Goal: Obtain resource: Obtain resource

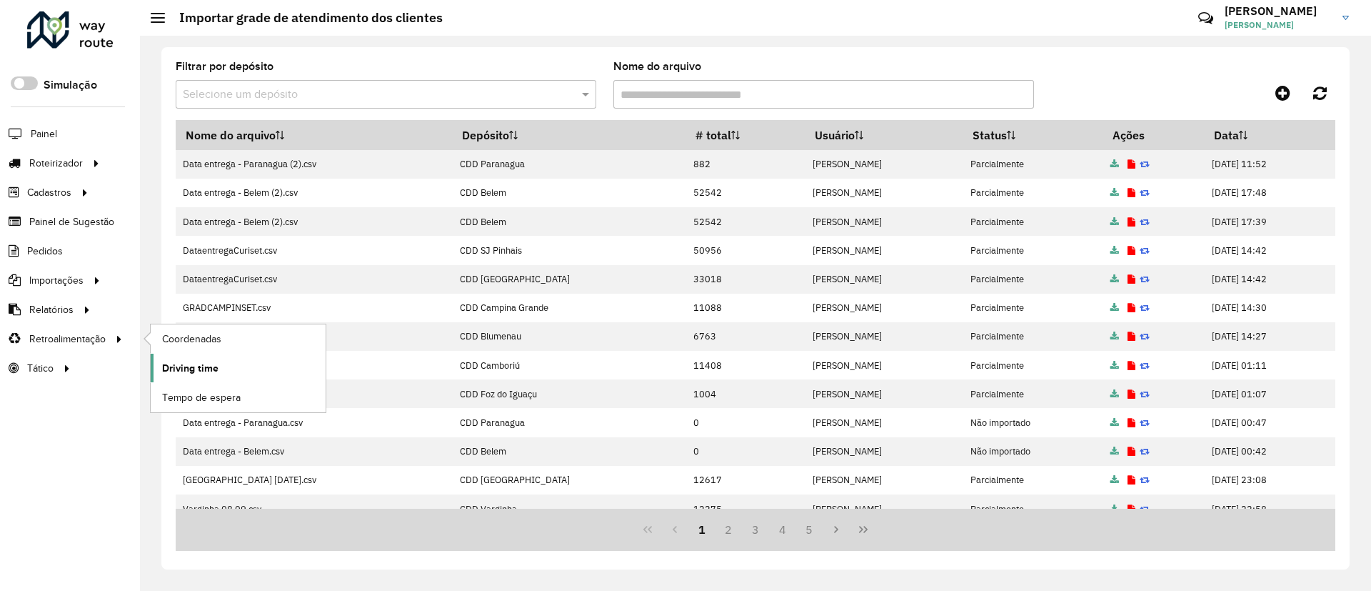
click at [190, 364] on span "Driving time" at bounding box center [190, 368] width 56 height 15
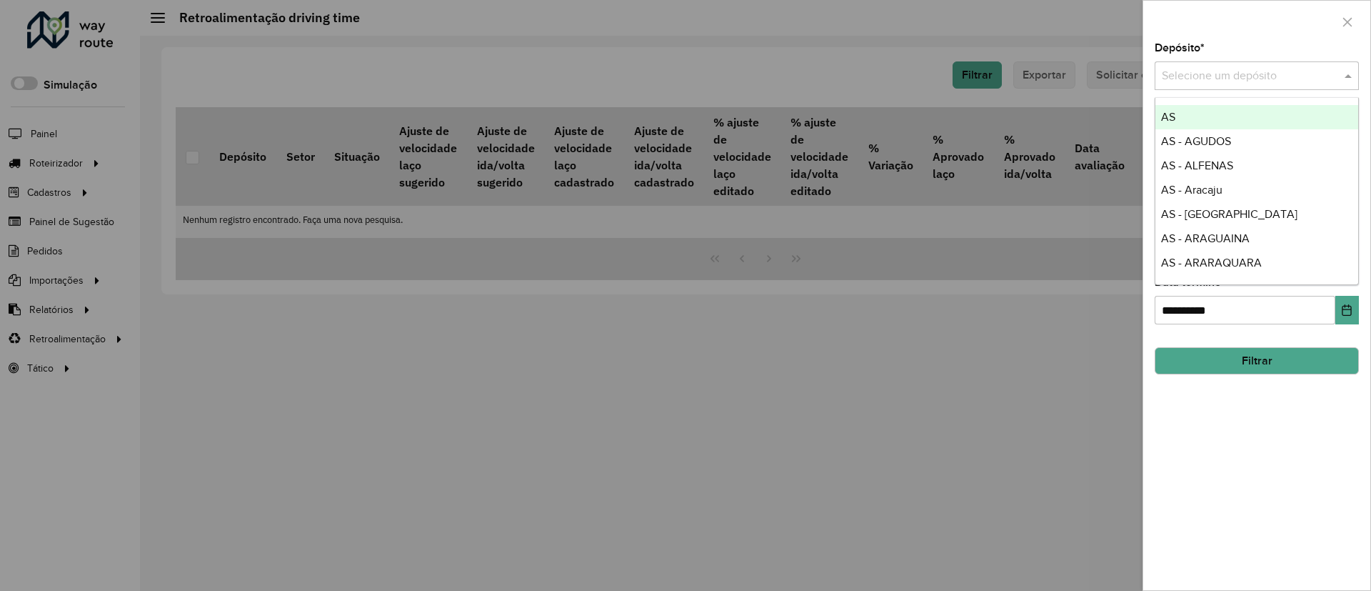
click at [1248, 80] on input "text" at bounding box center [1242, 76] width 161 height 17
type input "****"
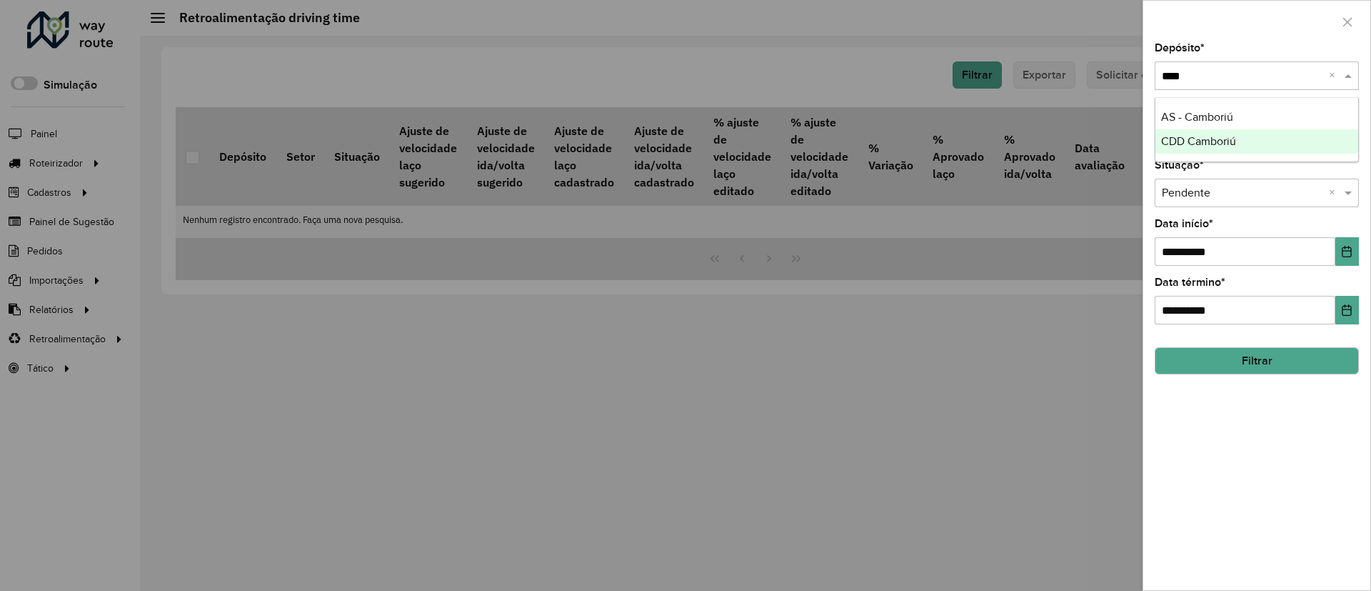
click at [1234, 139] on span "CDD Camboriú" at bounding box center [1198, 141] width 75 height 12
click at [1348, 259] on button "Choose Date" at bounding box center [1348, 251] width 24 height 29
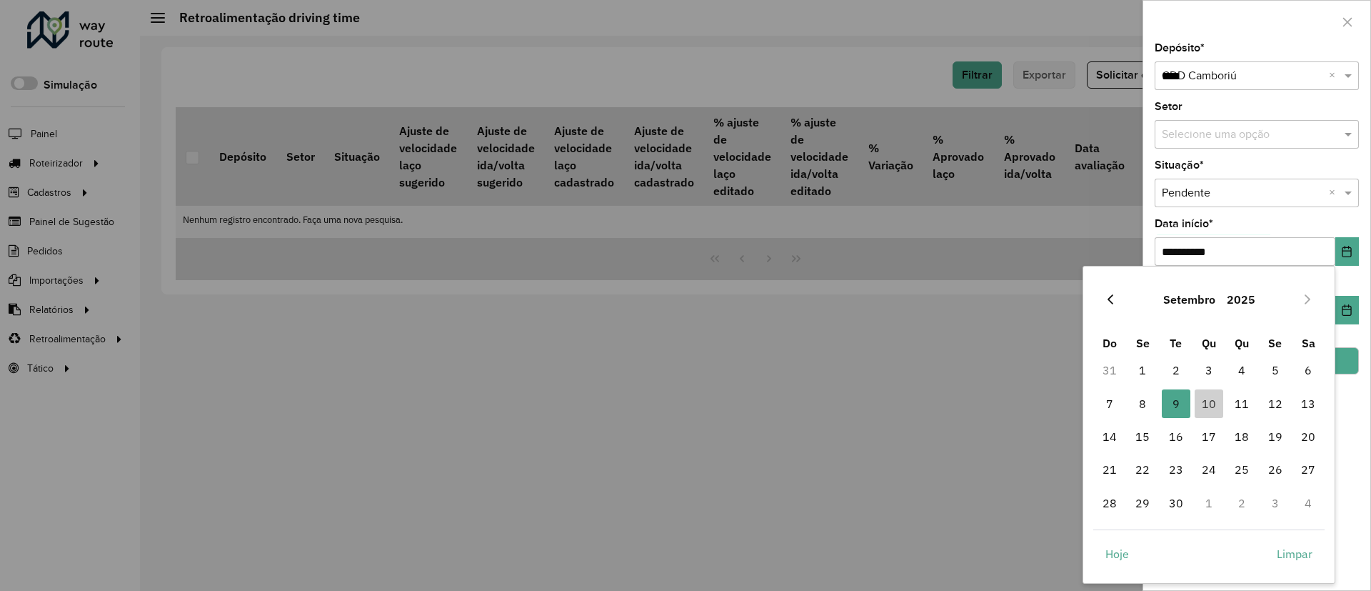
click at [1108, 300] on icon "Previous Month" at bounding box center [1110, 299] width 11 height 11
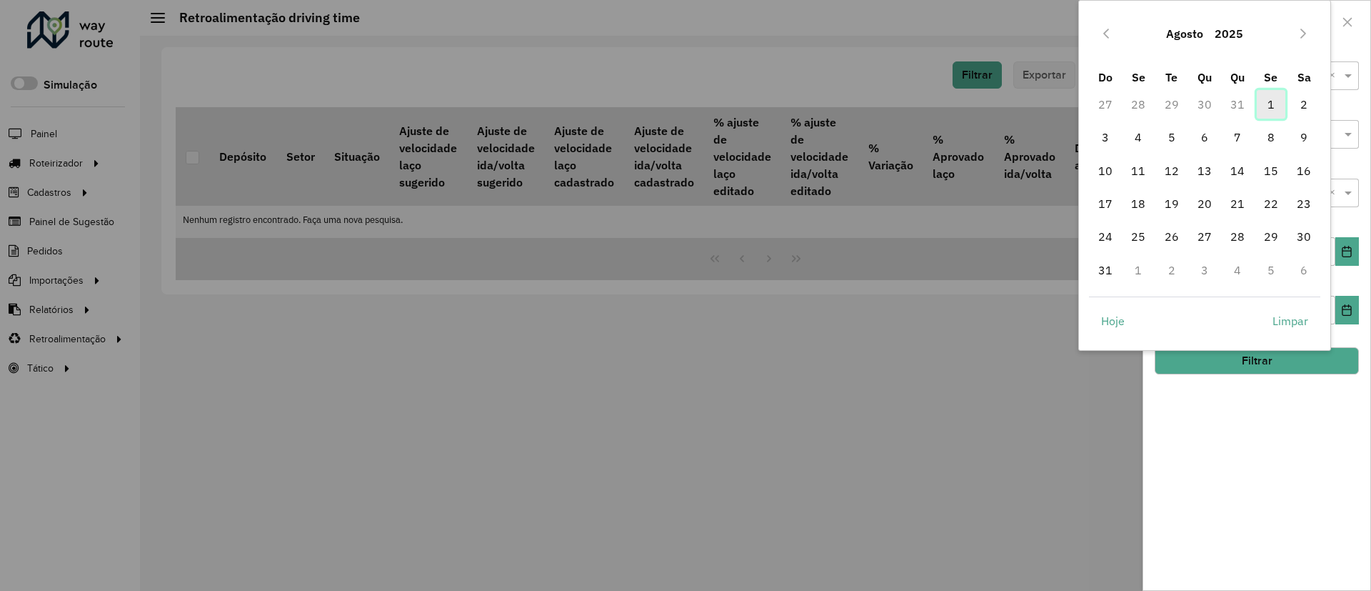
click at [1272, 105] on span "1" at bounding box center [1271, 104] width 29 height 29
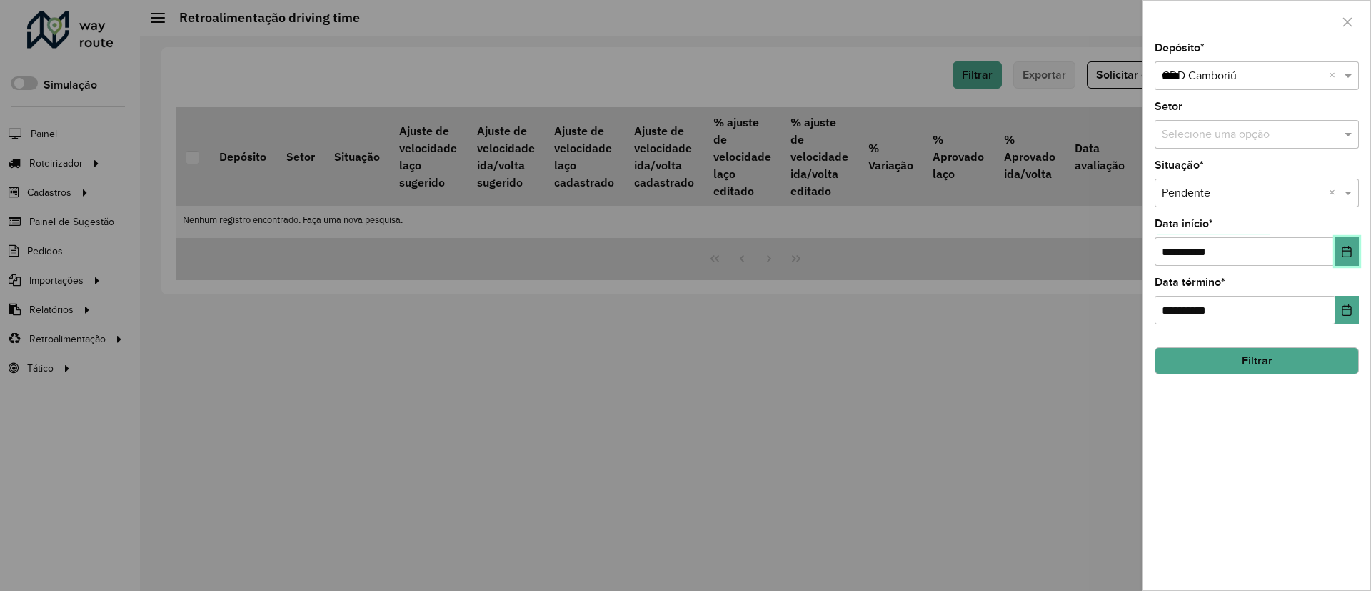
click at [1351, 253] on icon "Choose Date" at bounding box center [1347, 251] width 9 height 11
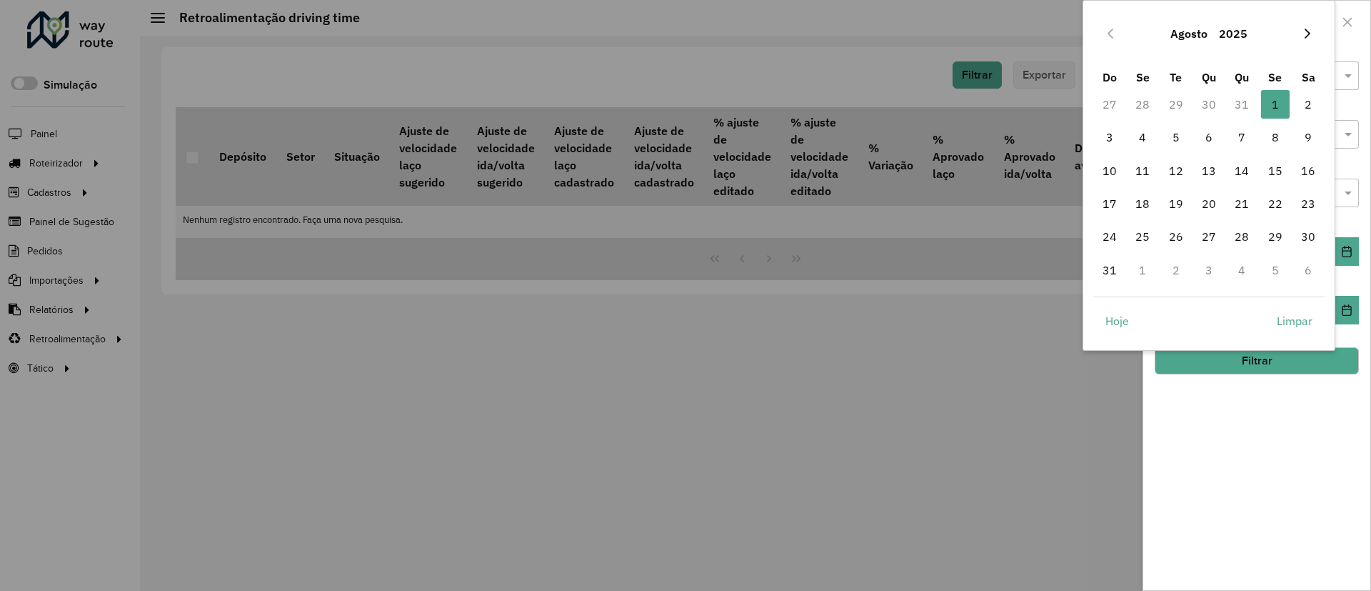
click at [1311, 29] on icon "Next Month" at bounding box center [1307, 33] width 11 height 11
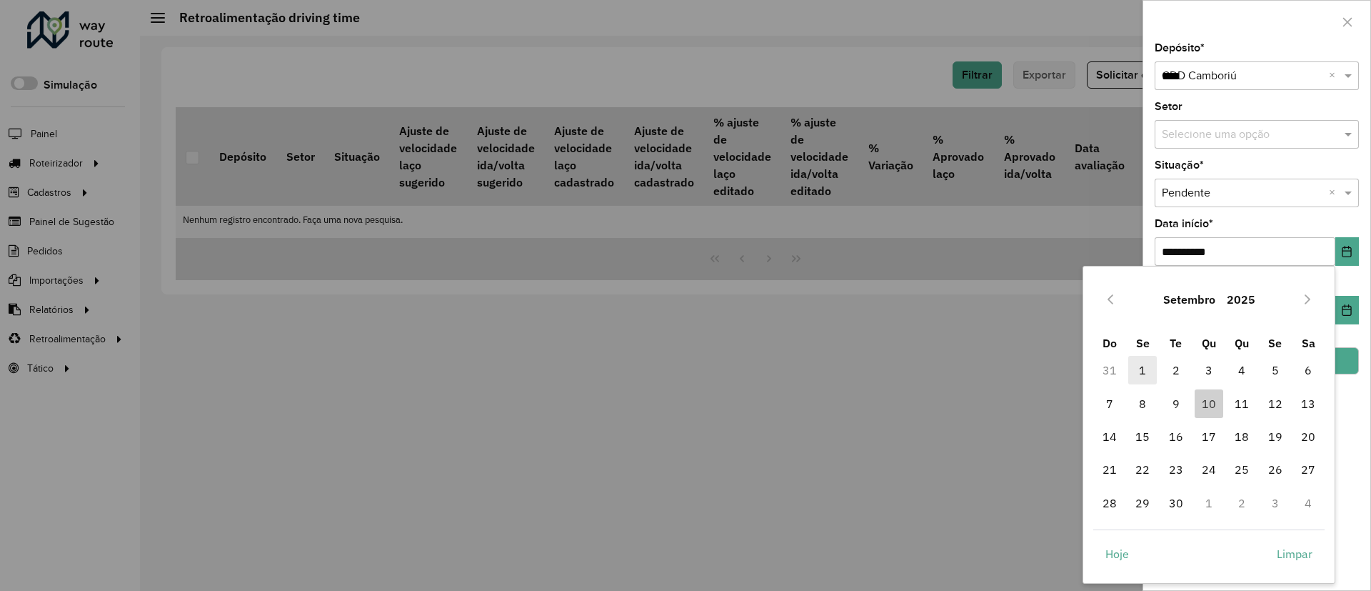
click at [1143, 367] on span "1" at bounding box center [1142, 370] width 29 height 29
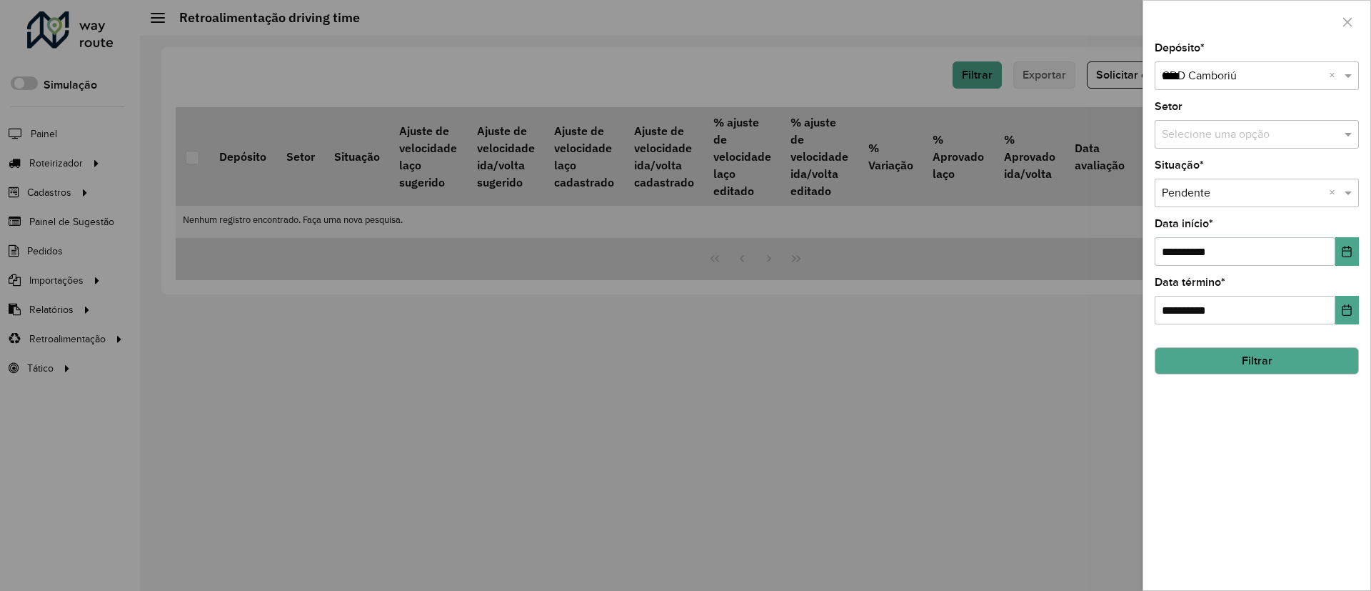
click at [1280, 361] on button "Filtrar" at bounding box center [1257, 360] width 204 height 27
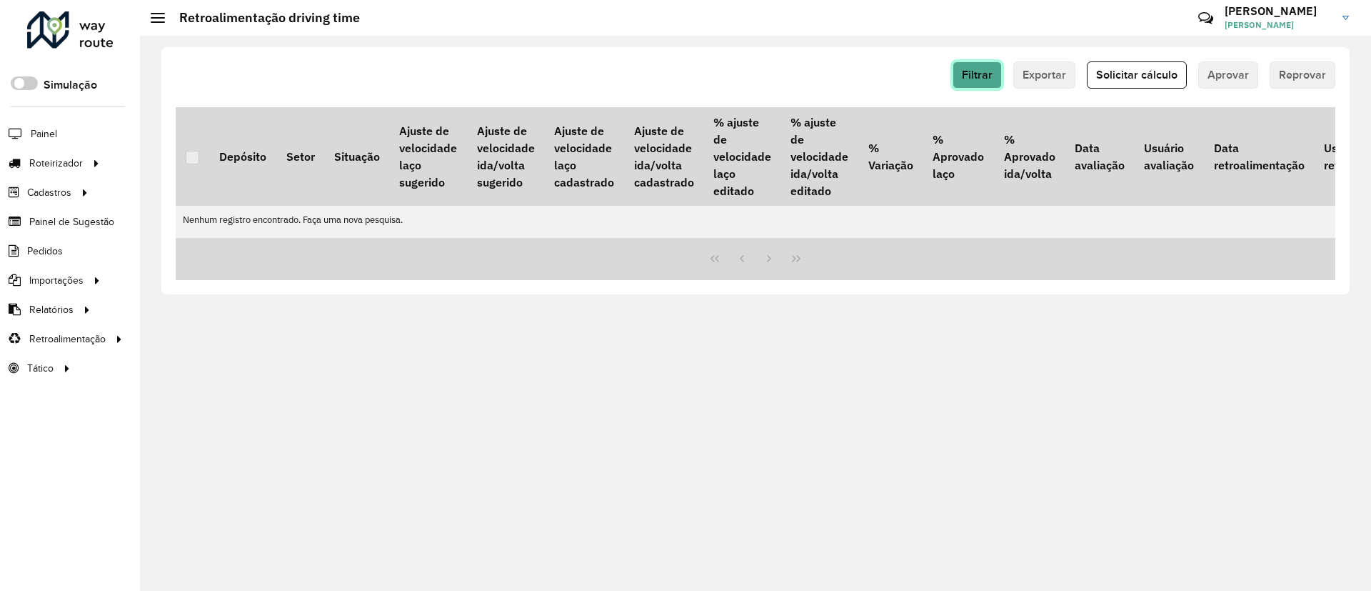
click at [976, 71] on span "Filtrar" at bounding box center [977, 75] width 31 height 12
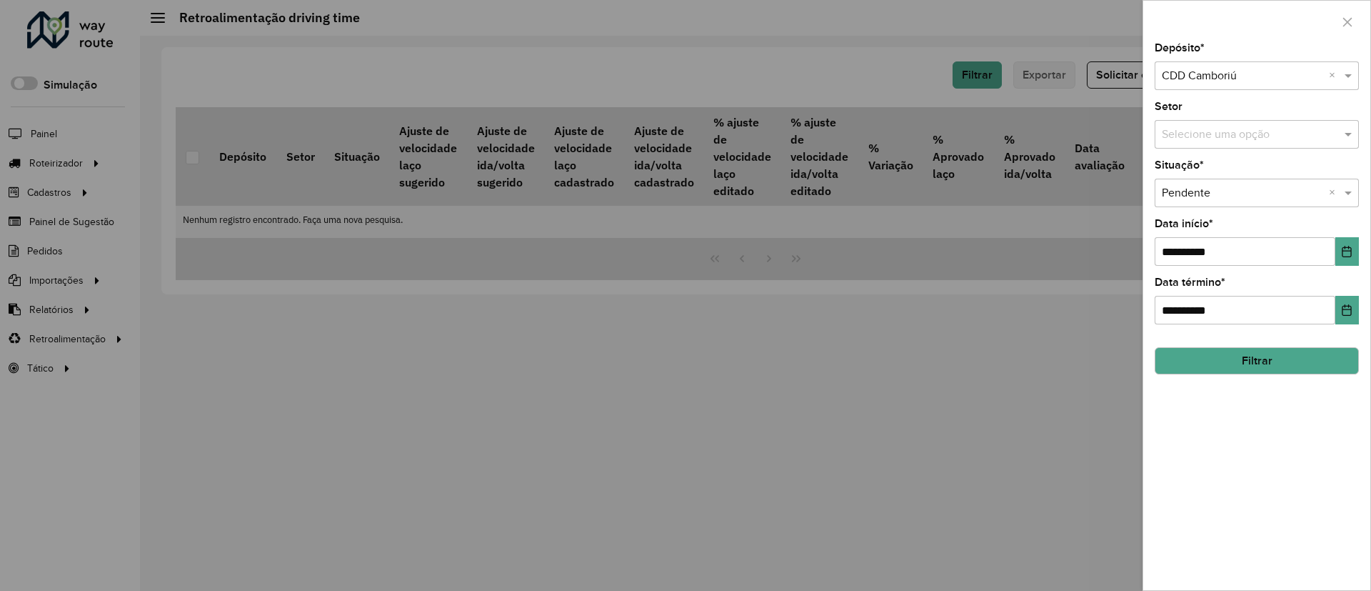
click at [1255, 366] on button "Filtrar" at bounding box center [1257, 360] width 204 height 27
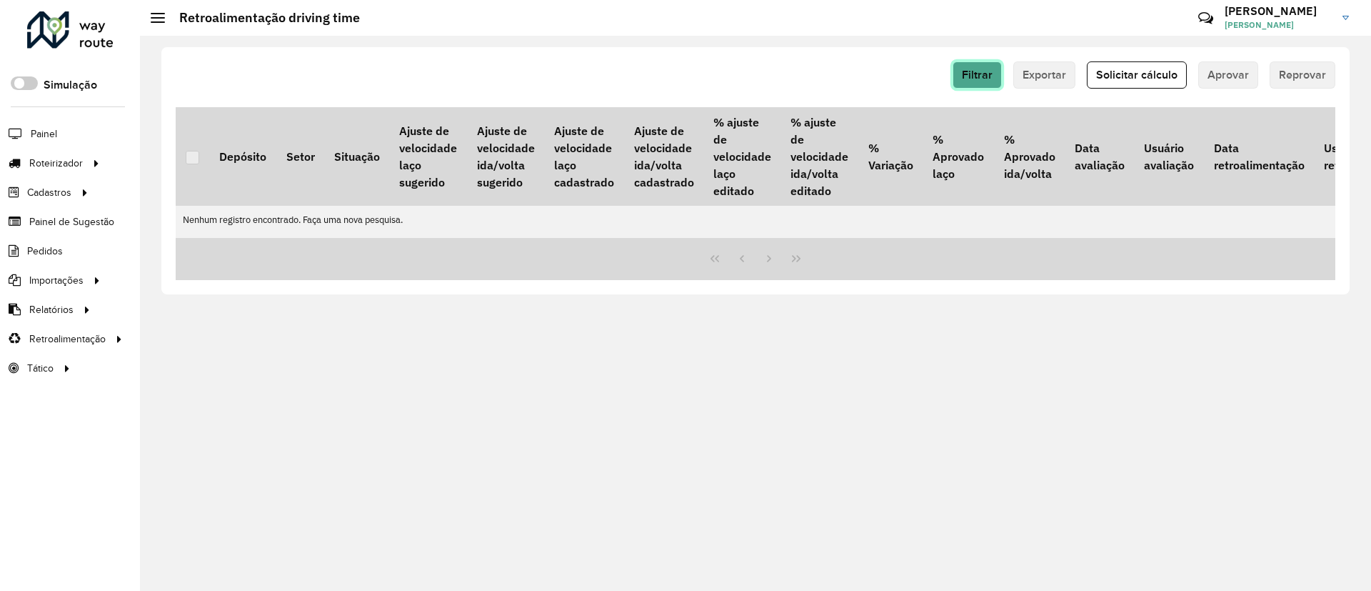
click at [986, 73] on span "Filtrar" at bounding box center [977, 75] width 31 height 12
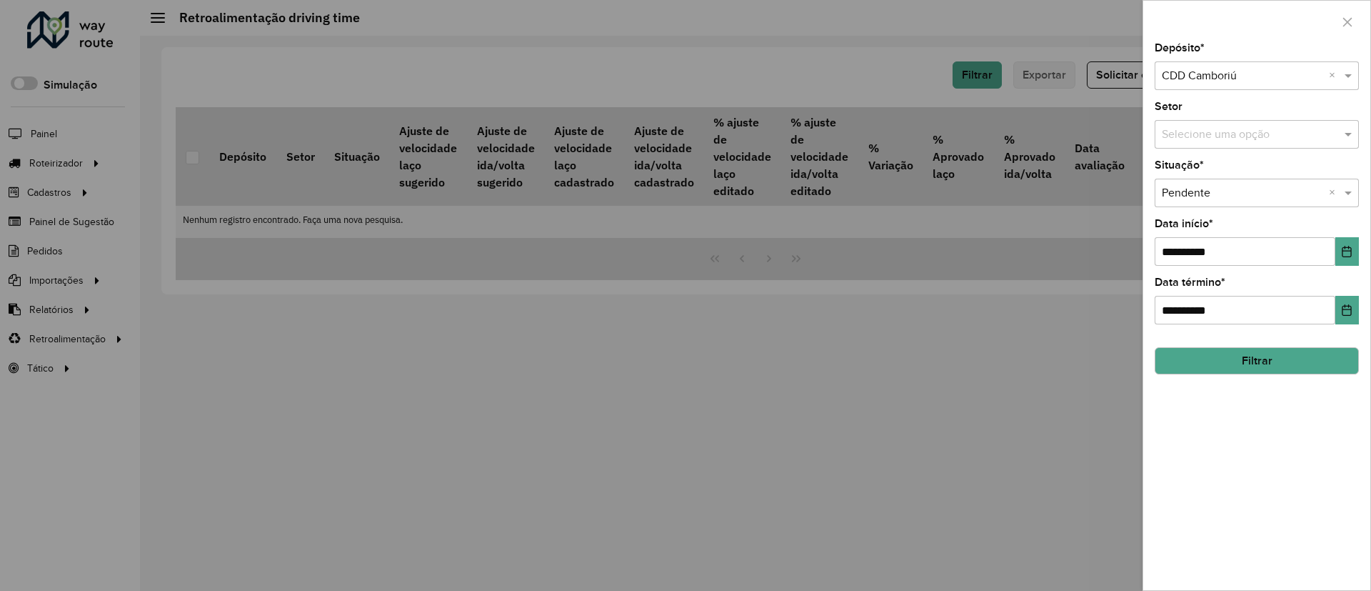
click at [888, 436] on div at bounding box center [685, 295] width 1371 height 591
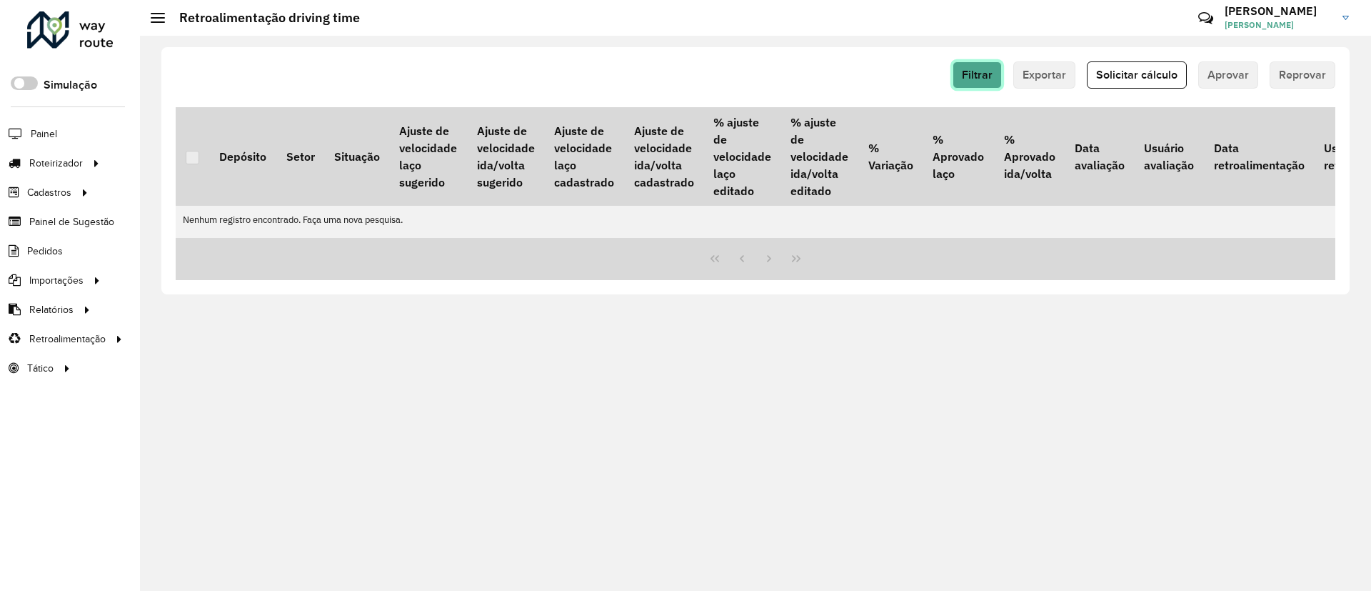
click at [984, 78] on span "Filtrar" at bounding box center [977, 75] width 31 height 12
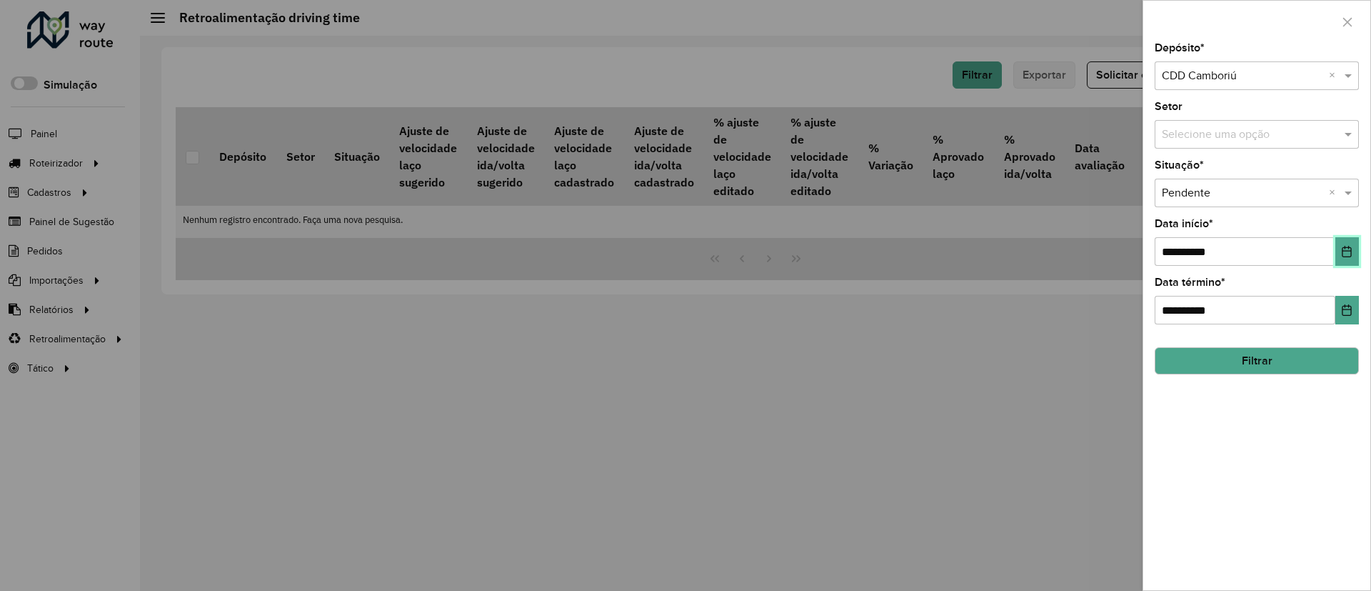
click at [1352, 253] on icon "Choose Date" at bounding box center [1347, 251] width 9 height 11
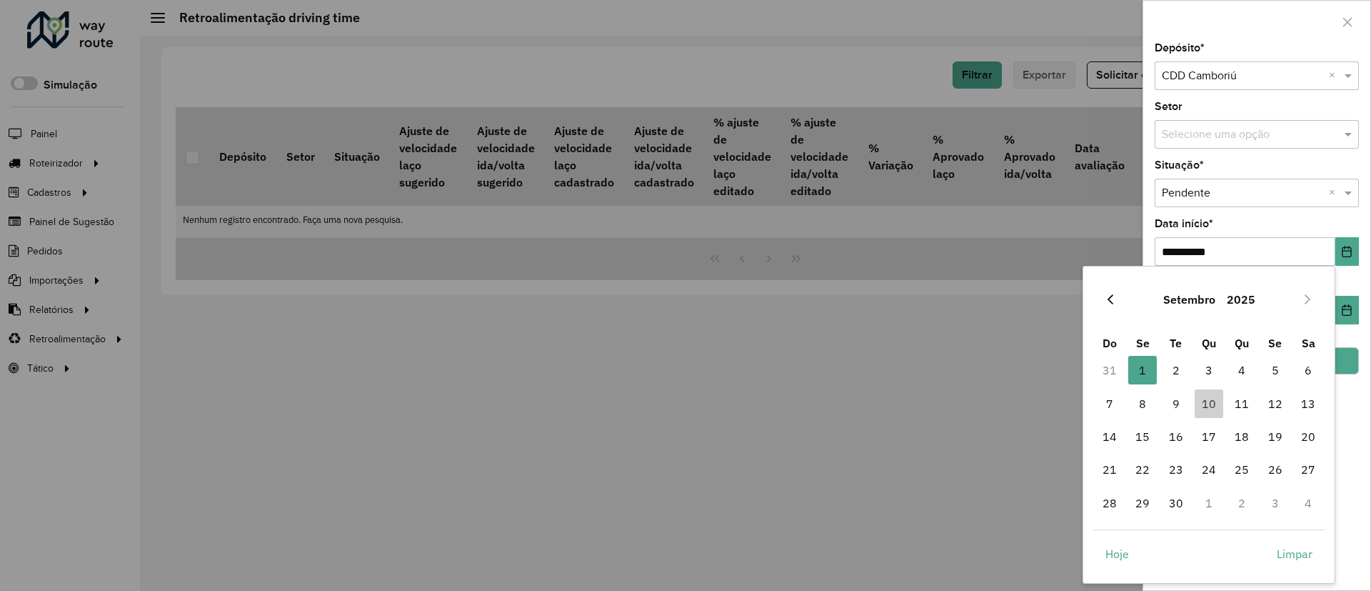
click at [1113, 296] on icon "Previous Month" at bounding box center [1110, 299] width 11 height 11
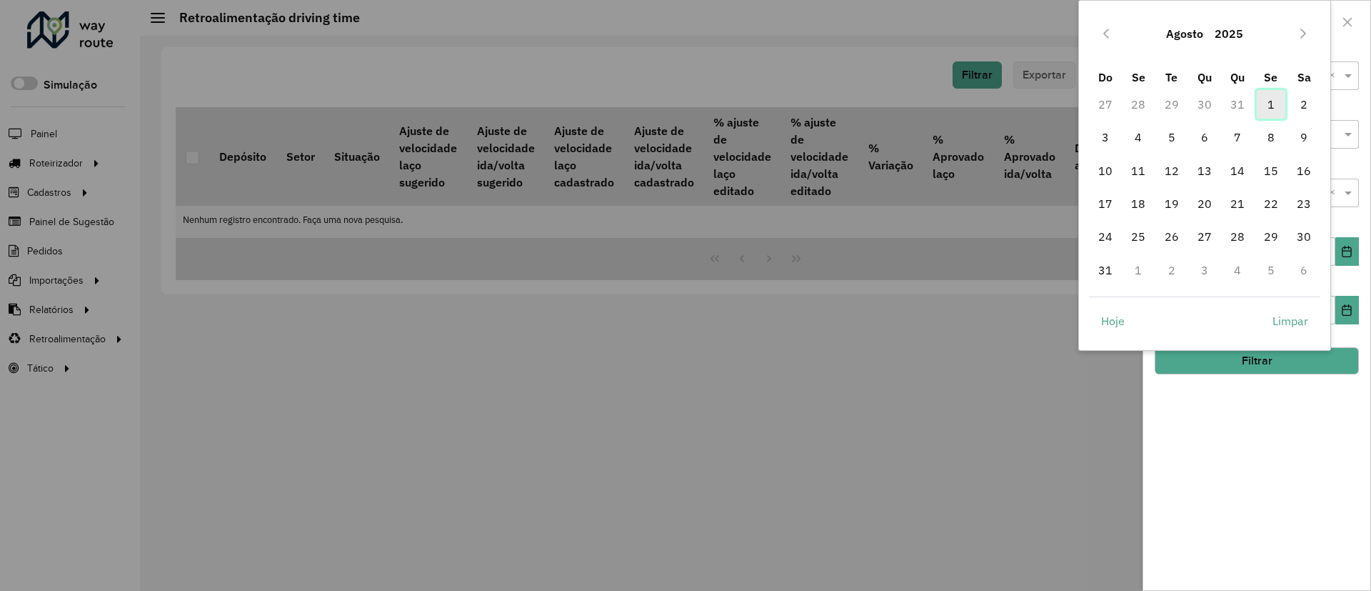
click at [1268, 106] on span "1" at bounding box center [1271, 104] width 29 height 29
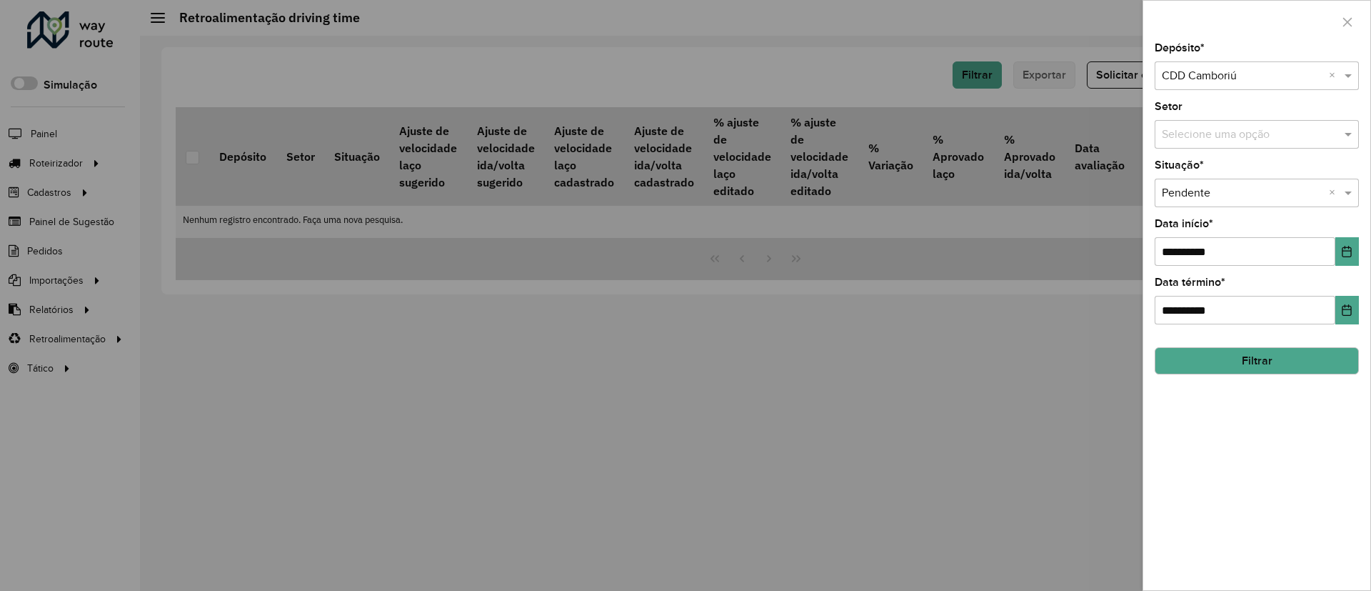
click at [1276, 358] on button "Filtrar" at bounding box center [1257, 360] width 204 height 27
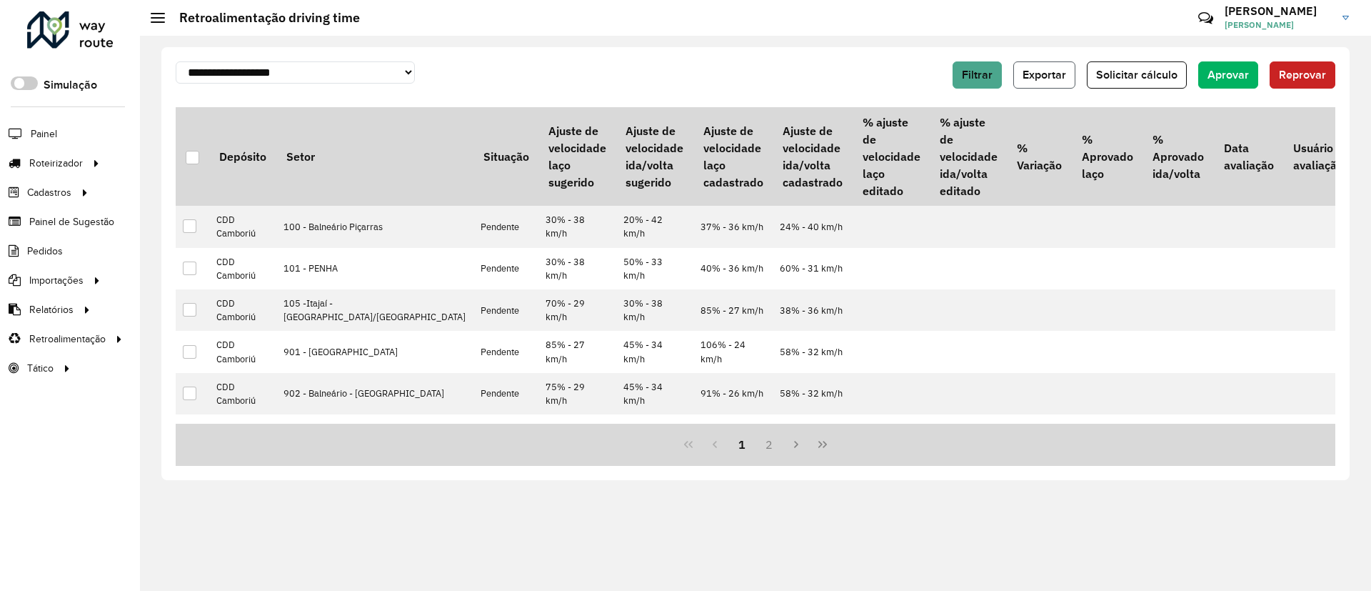
click at [1055, 77] on span "Exportar" at bounding box center [1045, 75] width 44 height 12
click at [789, 50] on div "**********" at bounding box center [755, 263] width 1188 height 433
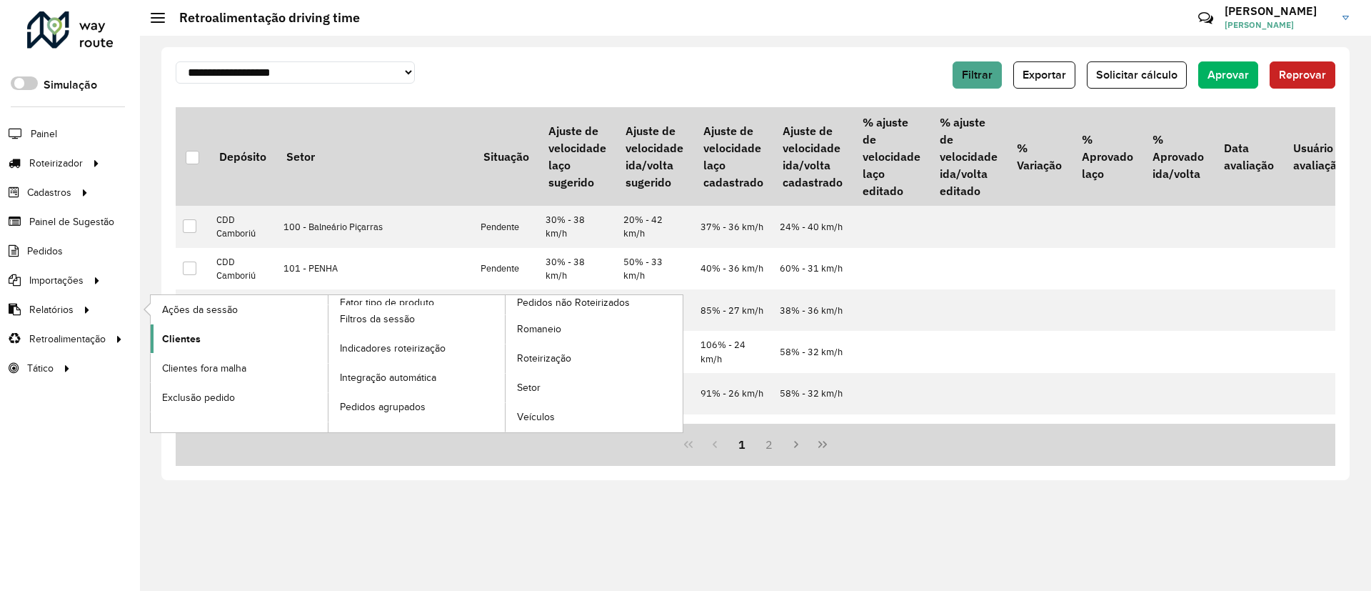
click at [175, 333] on span "Clientes" at bounding box center [181, 338] width 39 height 15
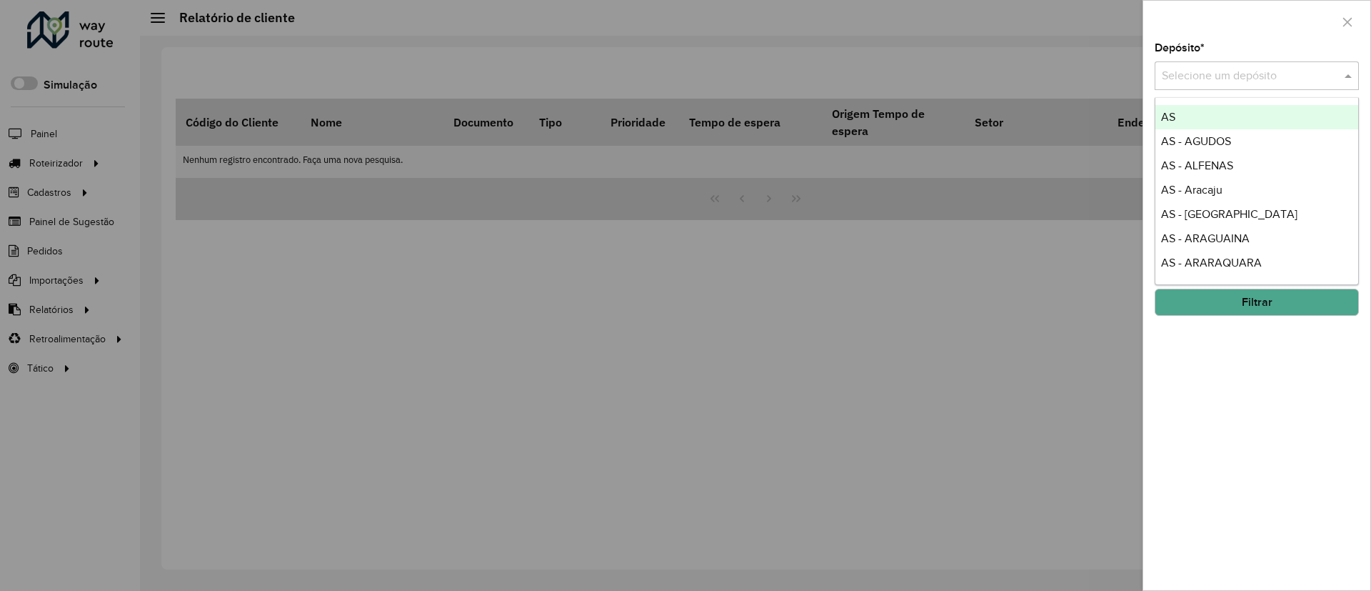
click at [1213, 71] on input "text" at bounding box center [1242, 76] width 161 height 17
type input "****"
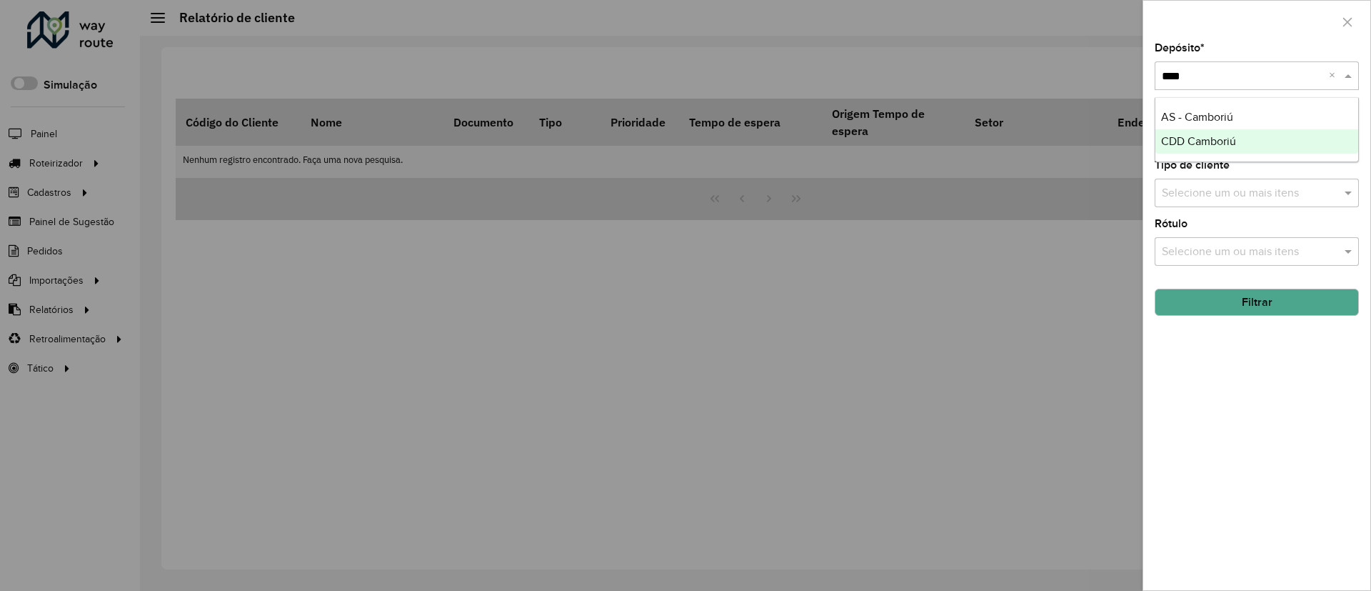
click at [1217, 142] on span "CDD Camboriú" at bounding box center [1198, 141] width 75 height 12
click at [1225, 294] on button "Filtrar" at bounding box center [1257, 302] width 204 height 27
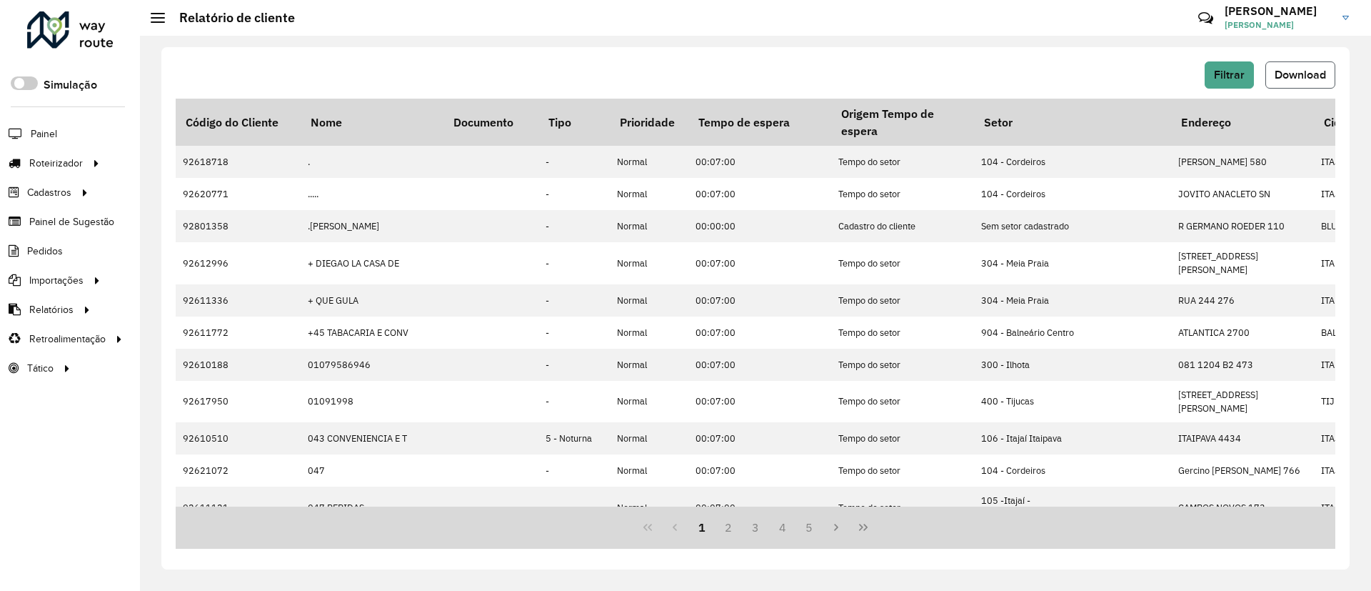
drag, startPoint x: 1305, startPoint y: 61, endPoint x: 1297, endPoint y: 70, distance: 11.6
click at [1297, 70] on button "Download" at bounding box center [1301, 74] width 70 height 27
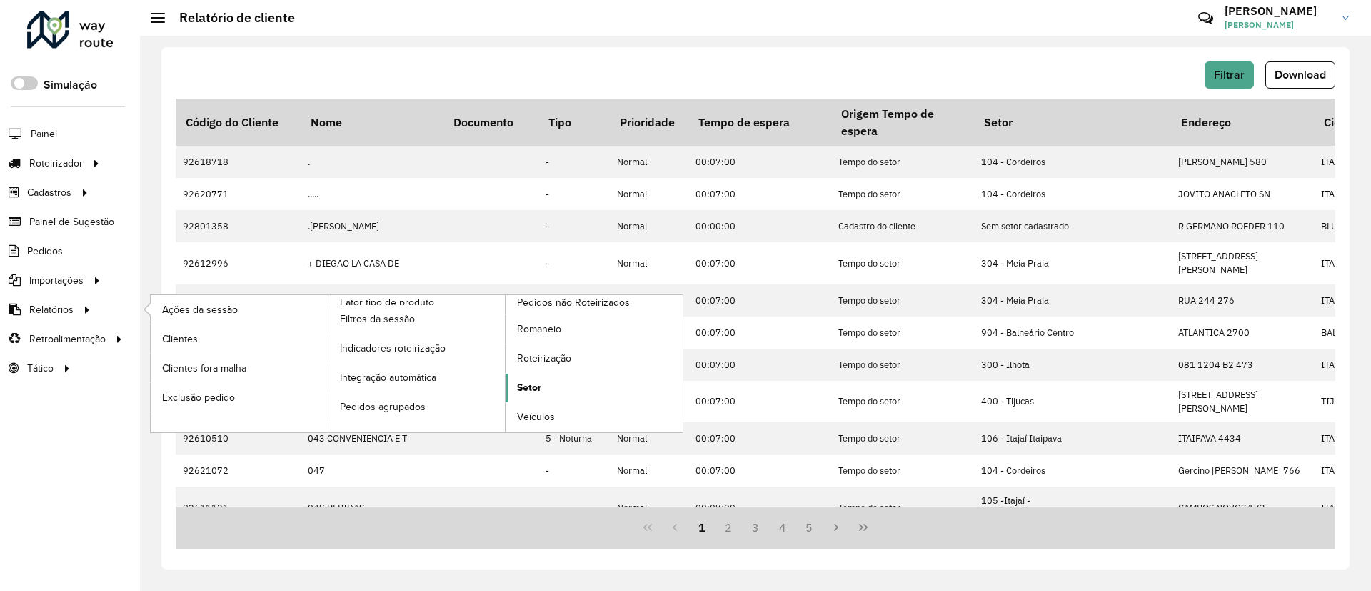
click at [533, 386] on span "Setor" at bounding box center [529, 387] width 24 height 15
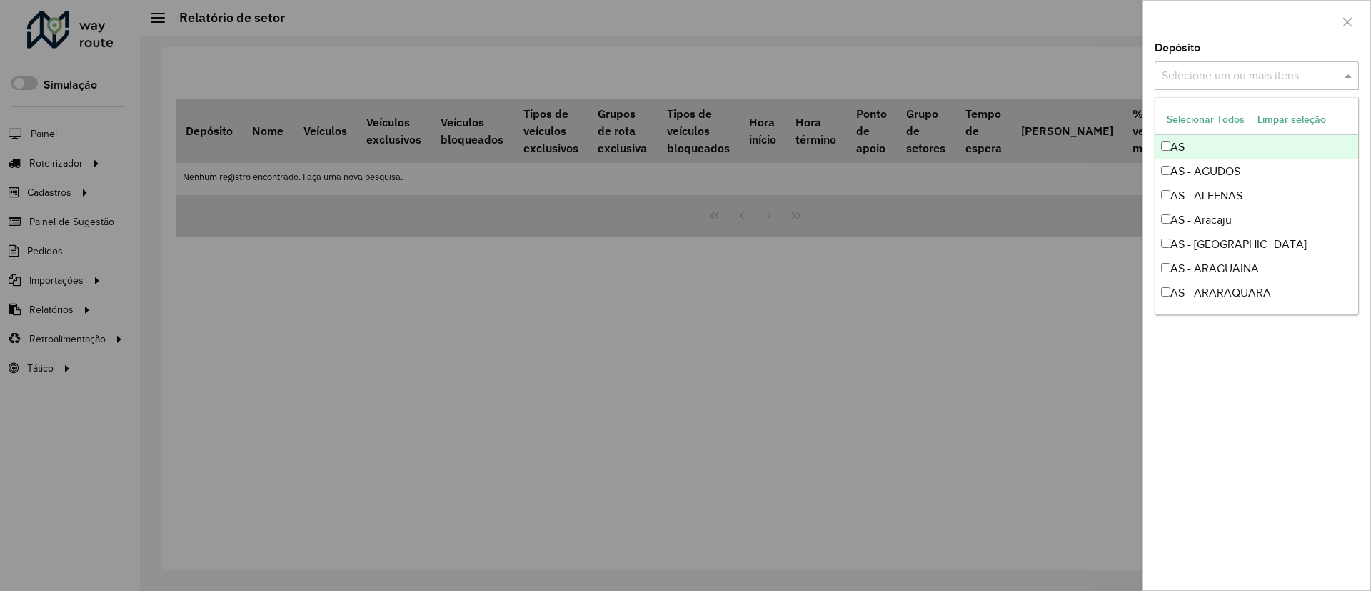
click at [1206, 65] on div "Selecione um ou mais itens" at bounding box center [1257, 75] width 204 height 29
type input "****"
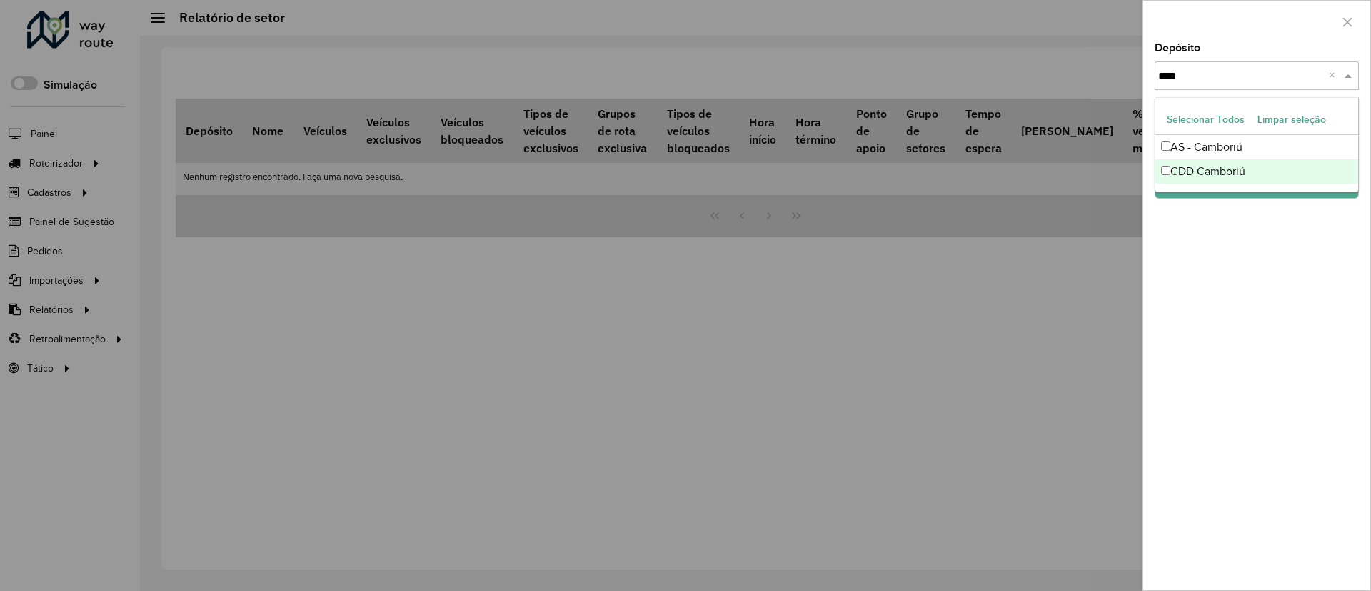
click at [1214, 175] on div "CDD Camboriú" at bounding box center [1257, 171] width 203 height 24
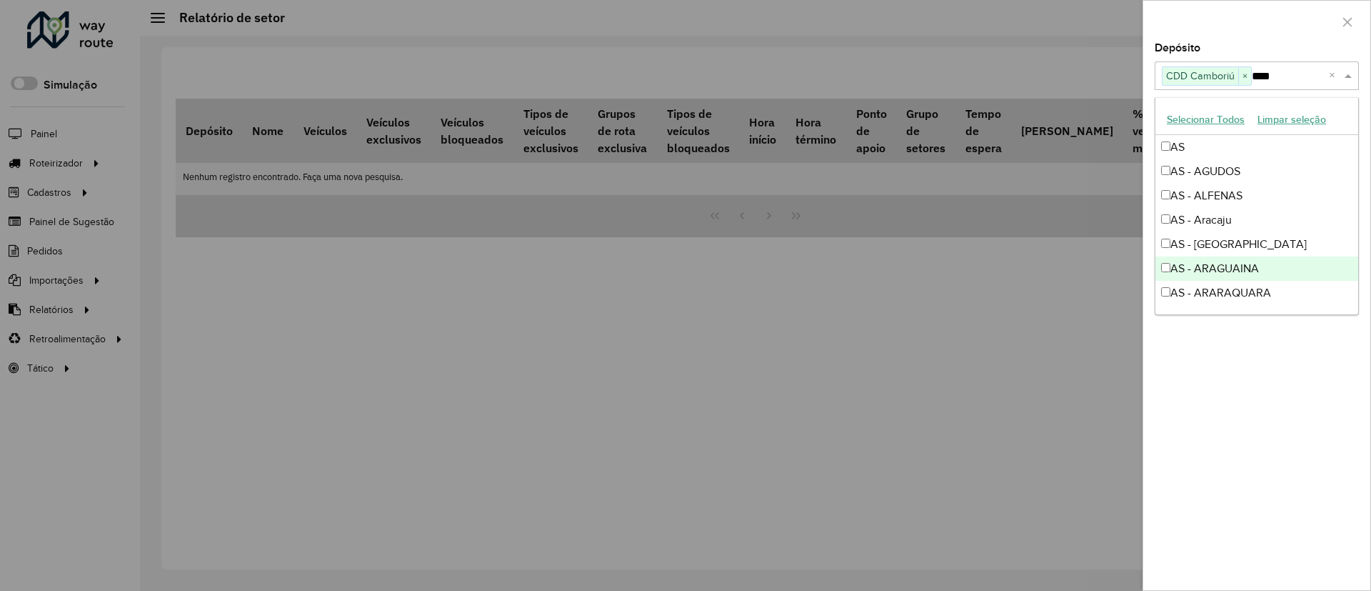
click at [1268, 501] on div "Depósito Selecione um ou mais itens CDD Camboriú × **** × Grupo de Depósito Sel…" at bounding box center [1256, 316] width 227 height 547
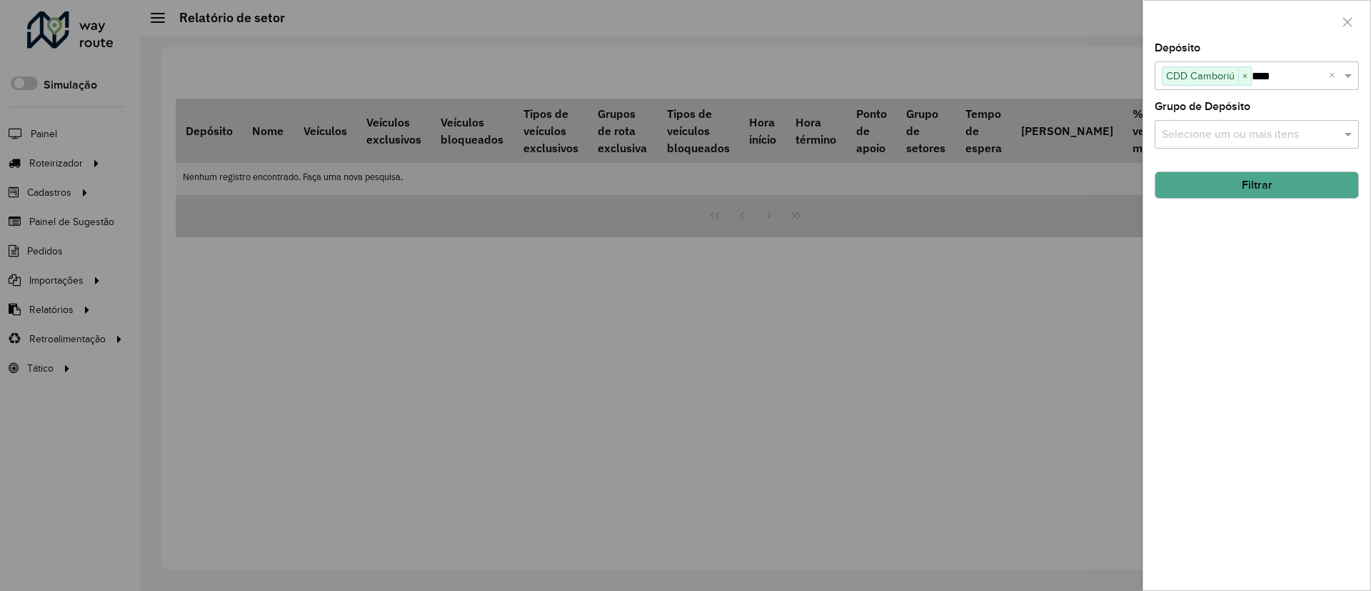
click at [1244, 190] on button "Filtrar" at bounding box center [1257, 184] width 204 height 27
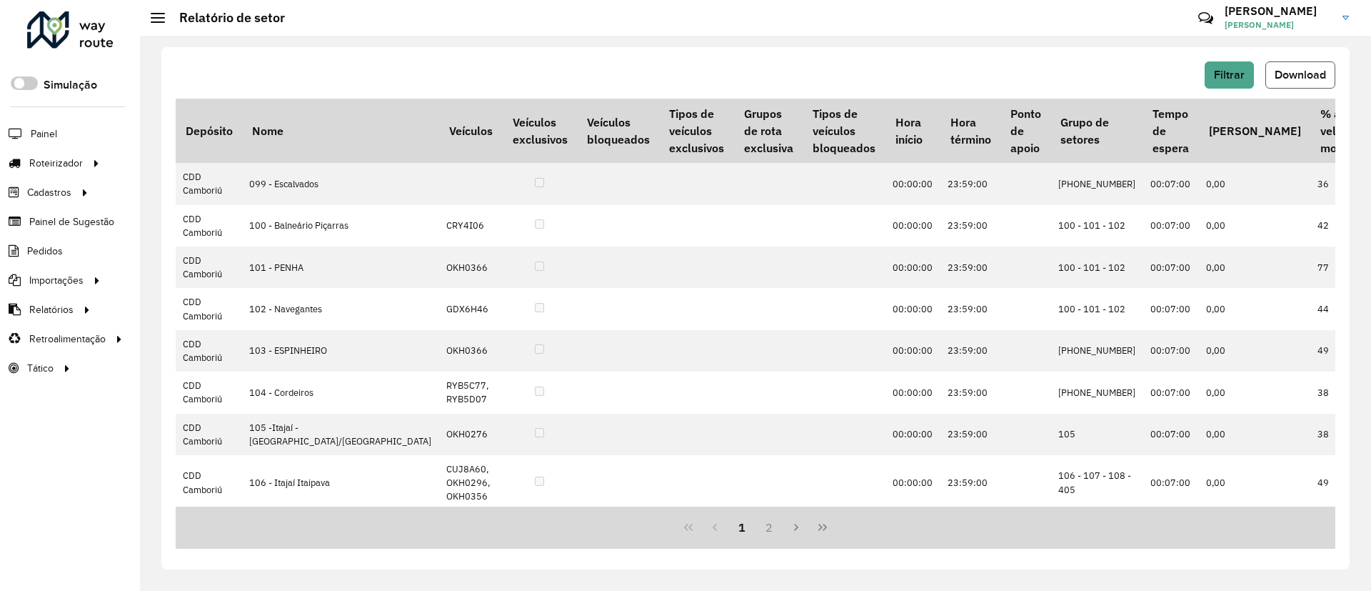
click at [1302, 69] on span "Download" at bounding box center [1300, 75] width 51 height 12
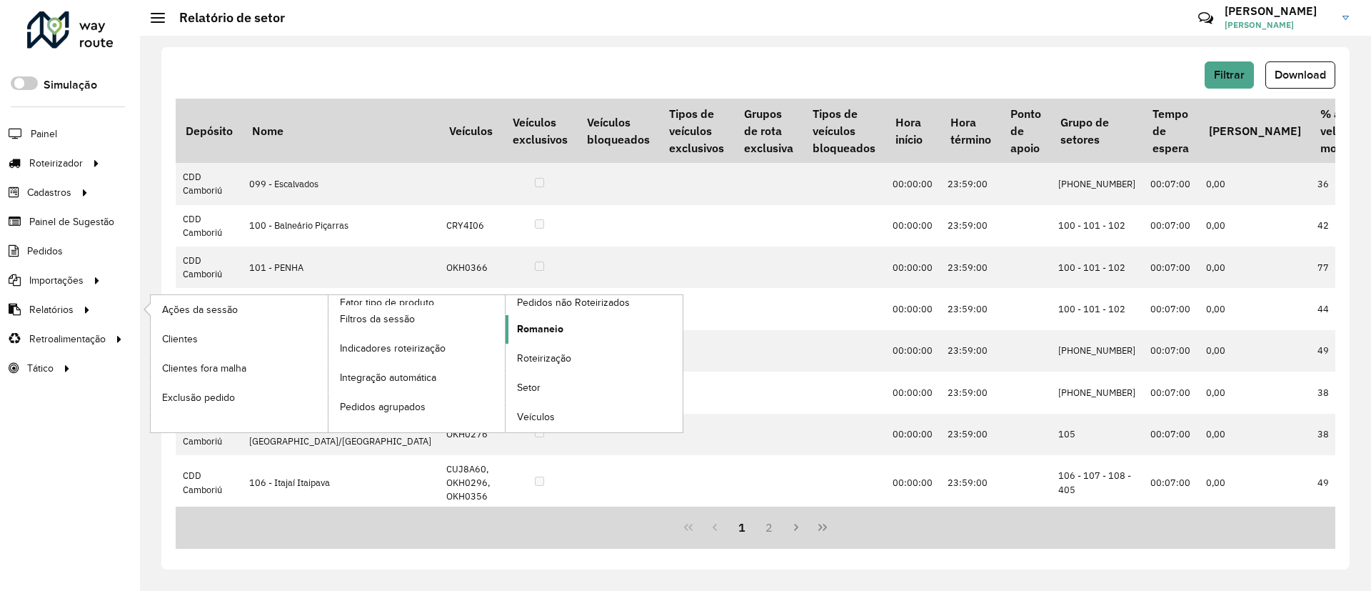
click at [543, 331] on span "Romaneio" at bounding box center [540, 328] width 46 height 15
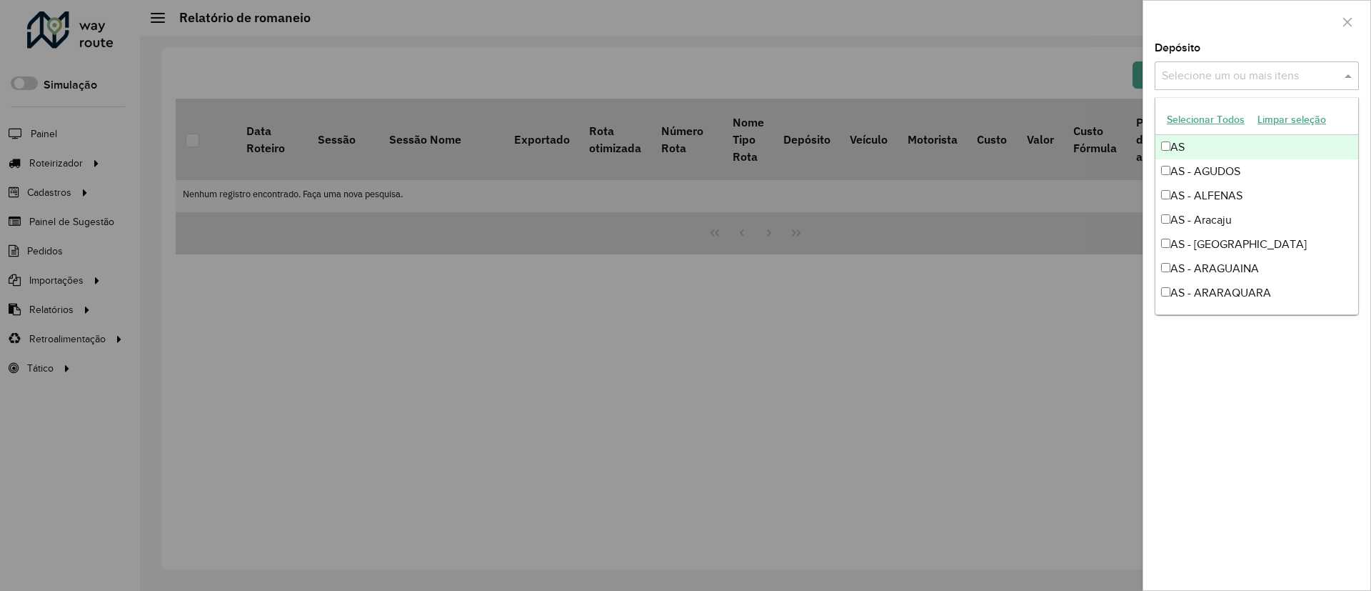
click at [1213, 76] on input "text" at bounding box center [1249, 76] width 183 height 17
type input "****"
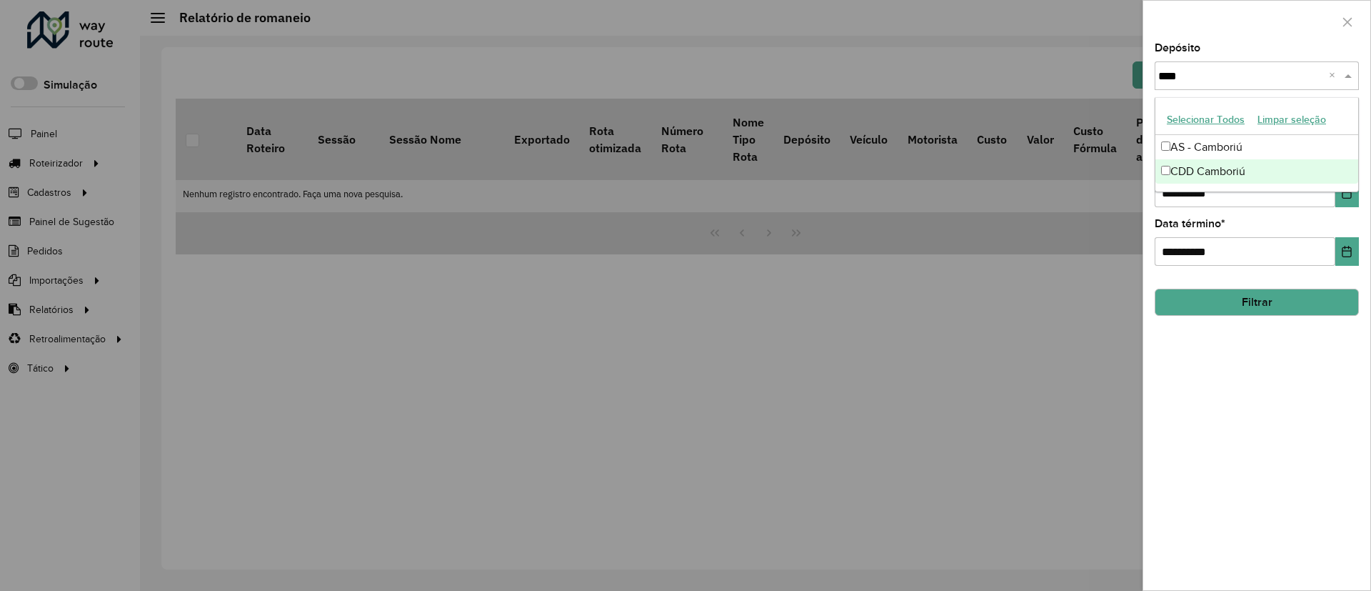
click at [1206, 161] on div "CDD Camboriú" at bounding box center [1257, 171] width 203 height 24
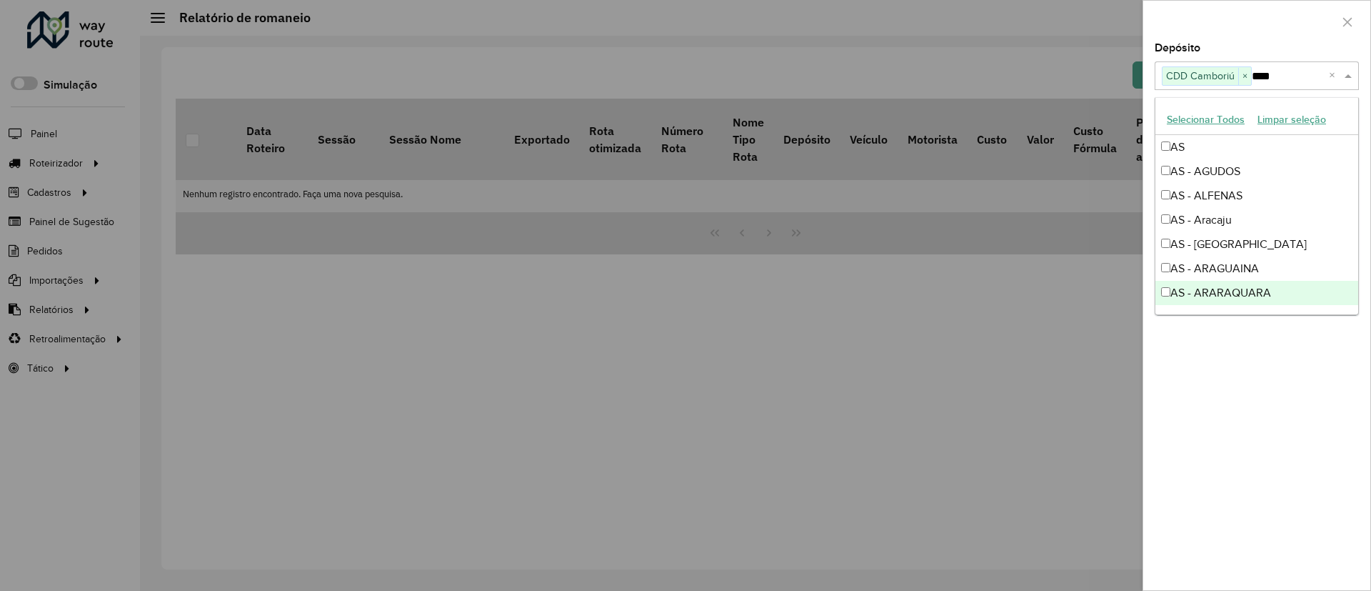
click at [1303, 425] on div "**********" at bounding box center [1256, 316] width 227 height 547
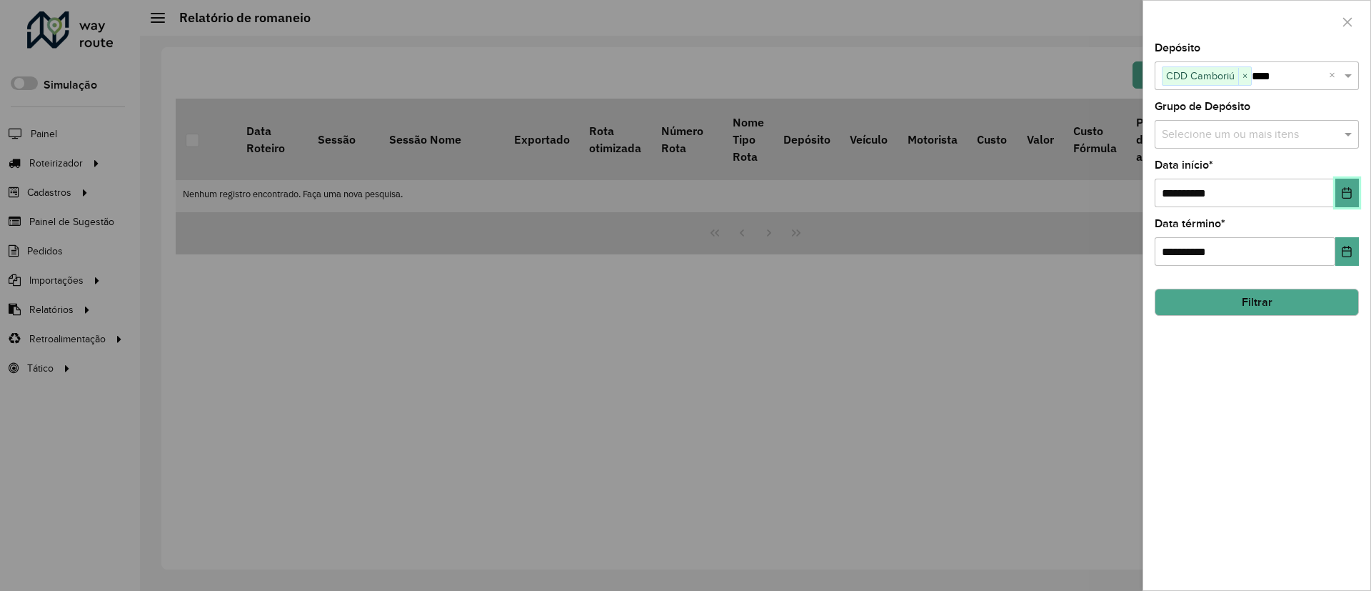
click at [1352, 188] on icon "Choose Date" at bounding box center [1346, 192] width 11 height 11
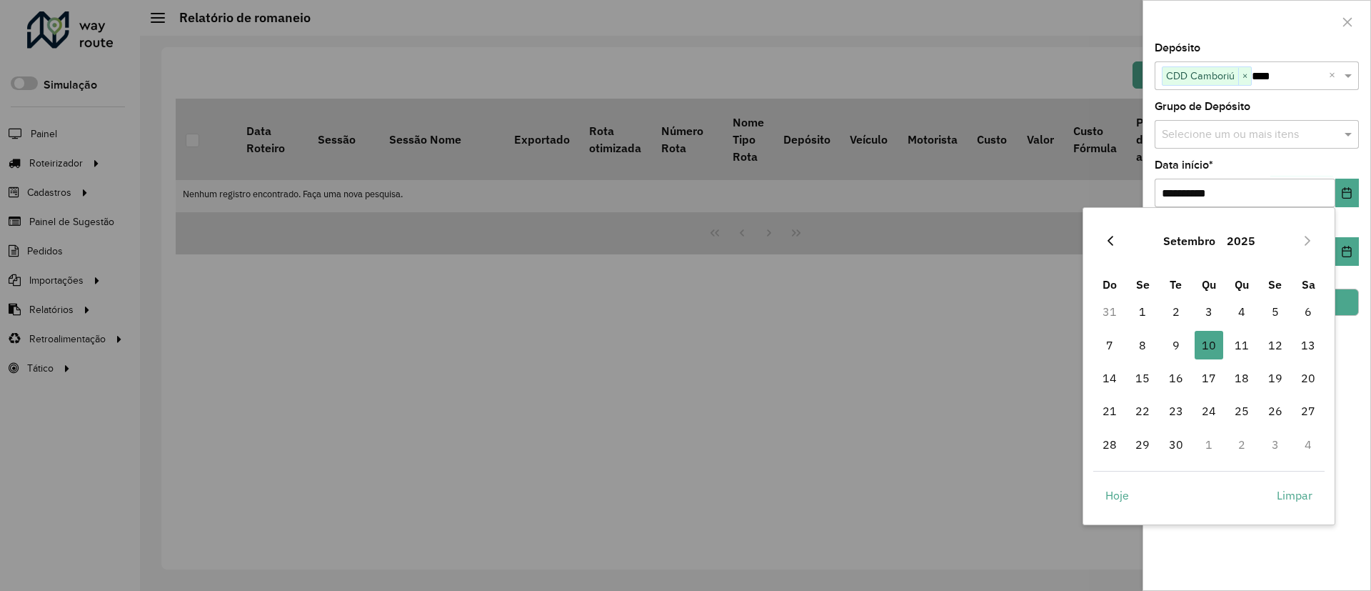
click at [1113, 234] on button "Previous Month" at bounding box center [1110, 240] width 23 height 23
click at [1275, 310] on span "1" at bounding box center [1275, 311] width 29 height 29
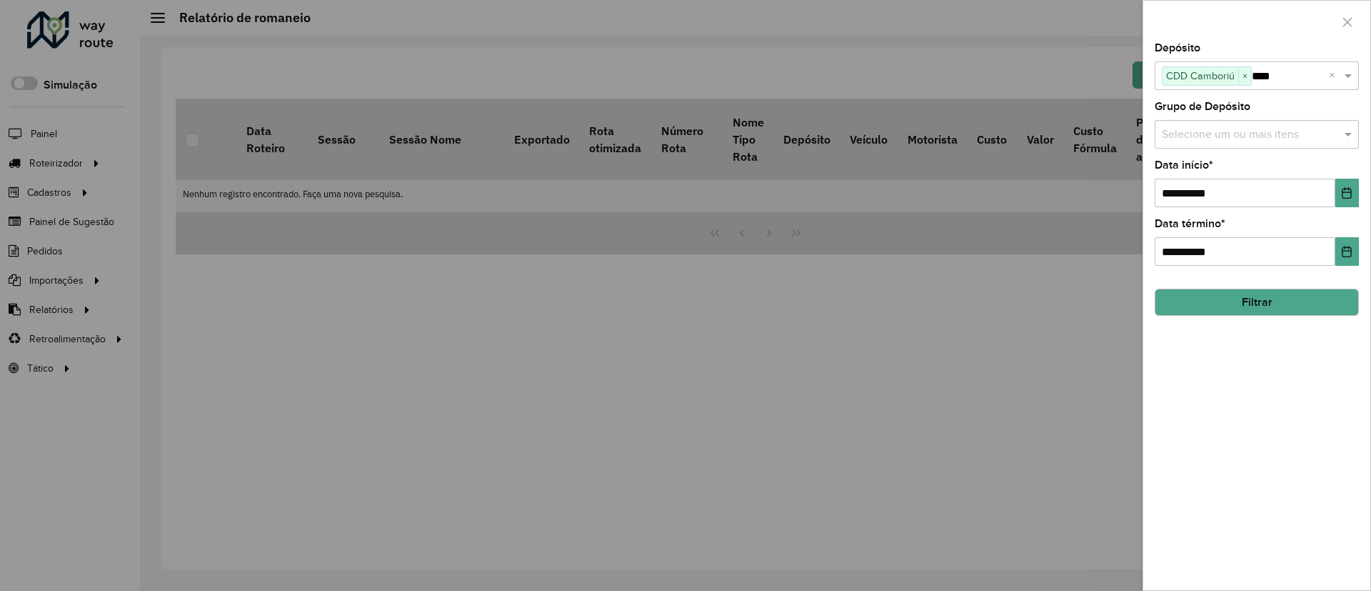
click at [1310, 299] on button "Filtrar" at bounding box center [1257, 302] width 204 height 27
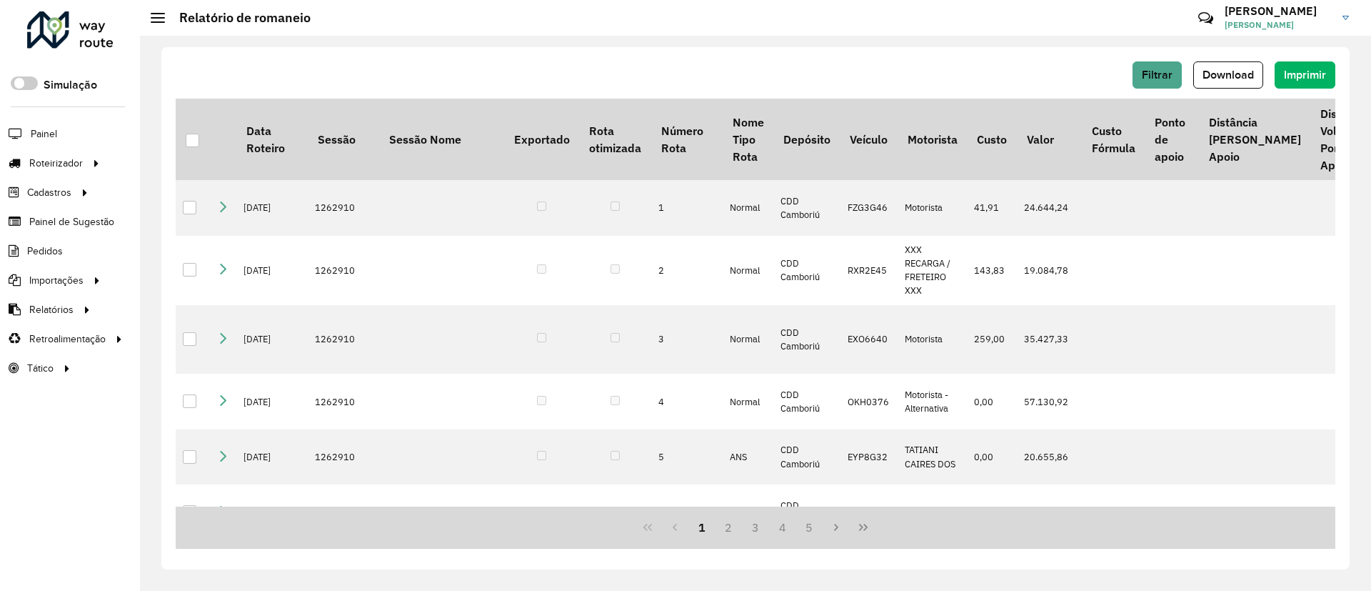
click at [334, 557] on div "Filtrar Download Imprimir Data Roteiro Sessão Sessão Nome Exportado Rota otimiz…" at bounding box center [755, 308] width 1188 height 522
click at [1220, 77] on span "Download" at bounding box center [1228, 75] width 51 height 12
